Goal: Information Seeking & Learning: Learn about a topic

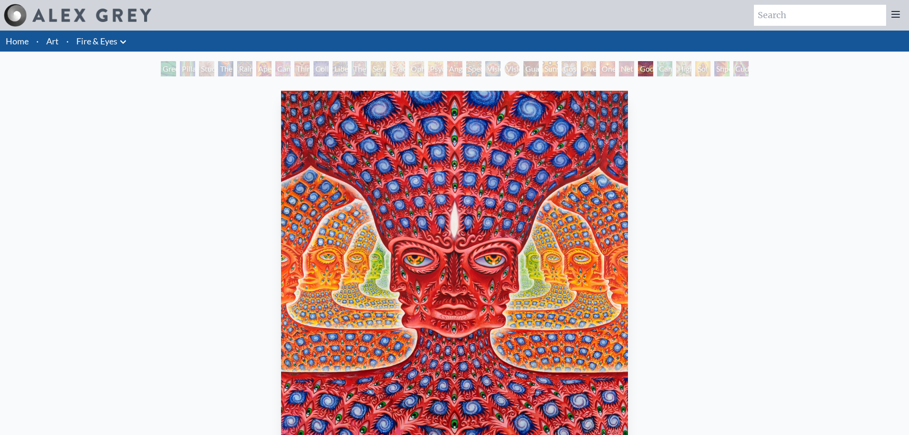
click at [125, 50] on li "Fire & Eyes Anatomical Drawings" at bounding box center [103, 41] width 60 height 21
click at [121, 42] on icon at bounding box center [122, 41] width 11 height 11
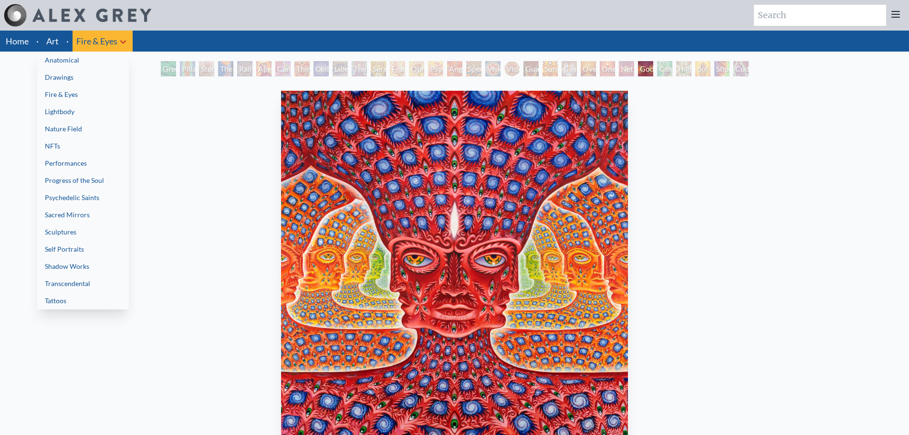
click at [99, 134] on link "Nature Field" at bounding box center [83, 128] width 92 height 17
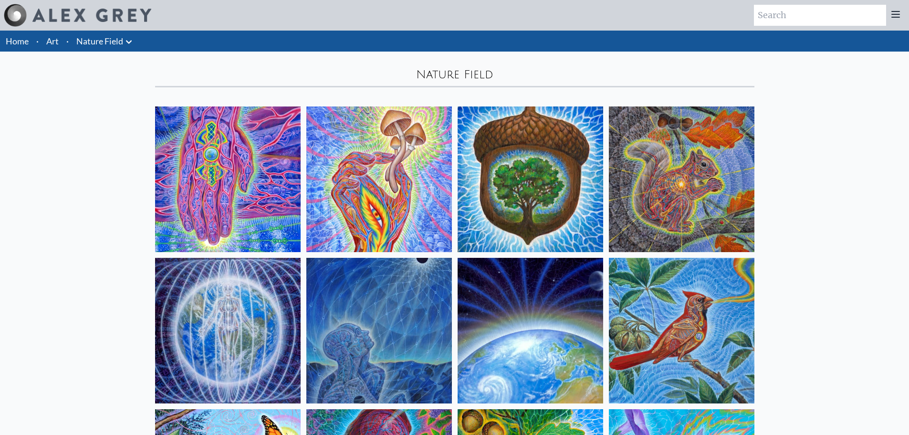
click at [340, 304] on img at bounding box center [379, 331] width 146 height 146
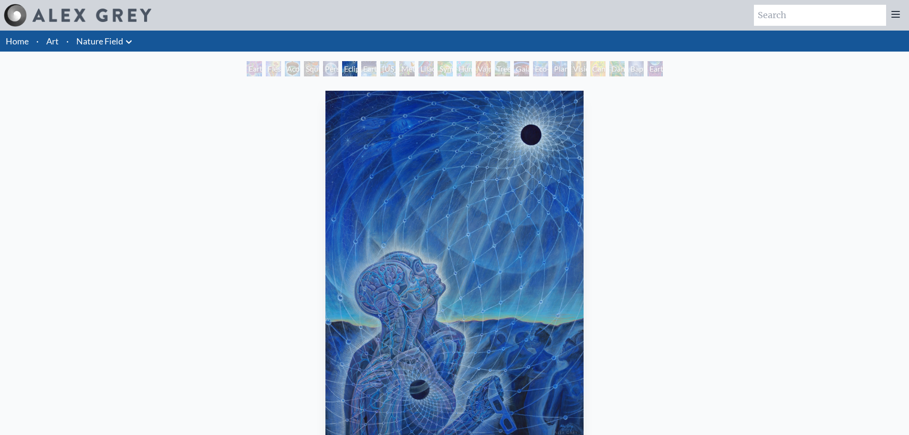
click at [251, 68] on div "Earth Witness" at bounding box center [254, 68] width 15 height 15
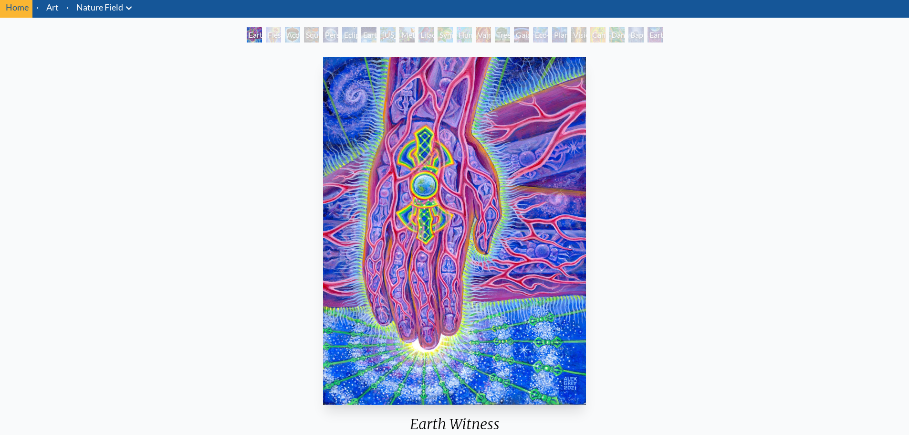
scroll to position [31, 0]
